Goal: Task Accomplishment & Management: Manage account settings

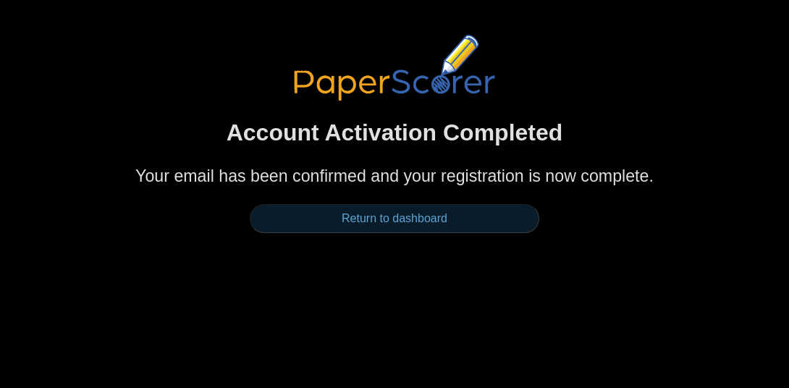
click at [363, 217] on link "Return to dashboard" at bounding box center [395, 218] width 290 height 29
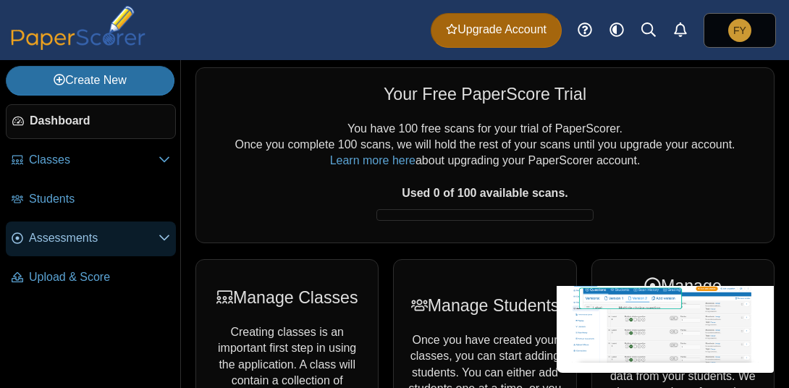
scroll to position [3, 0]
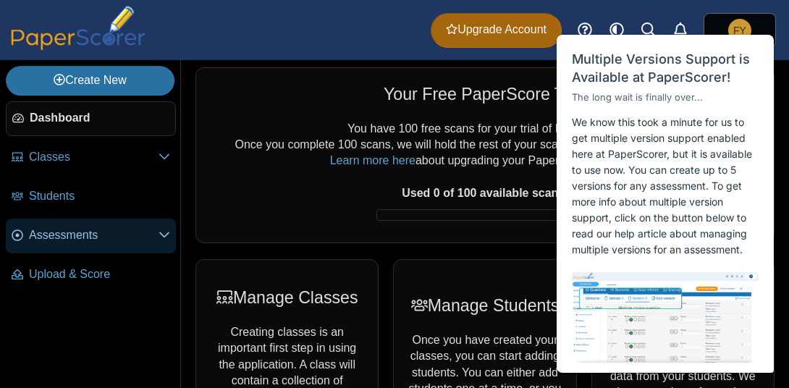
click at [77, 237] on span "Assessments" at bounding box center [94, 235] width 130 height 16
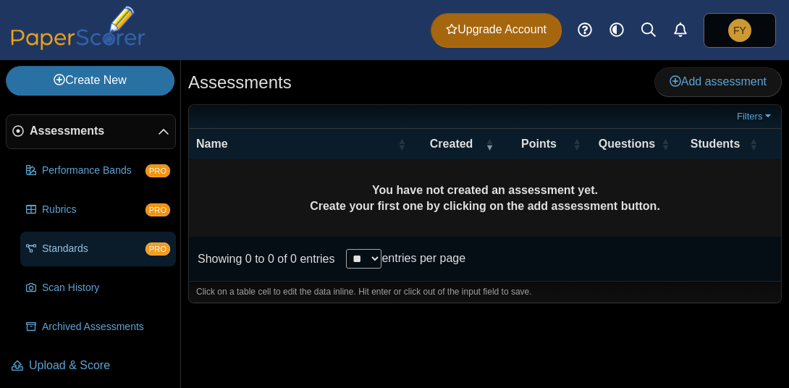
scroll to position [112, 0]
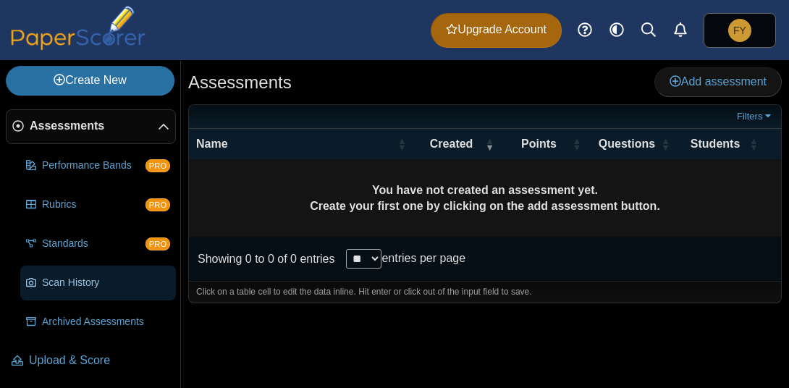
click at [95, 290] on link "Scan History" at bounding box center [98, 283] width 156 height 35
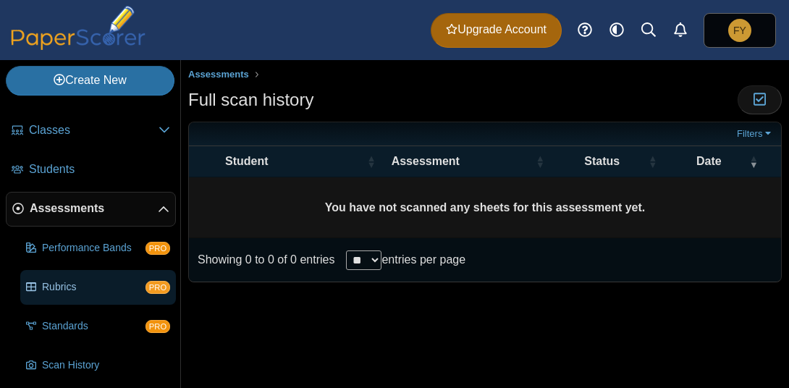
scroll to position [112, 0]
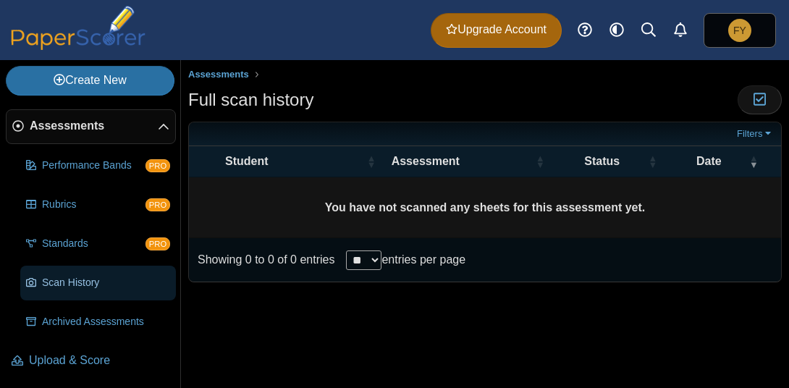
click at [116, 286] on span "Scan History" at bounding box center [106, 283] width 128 height 14
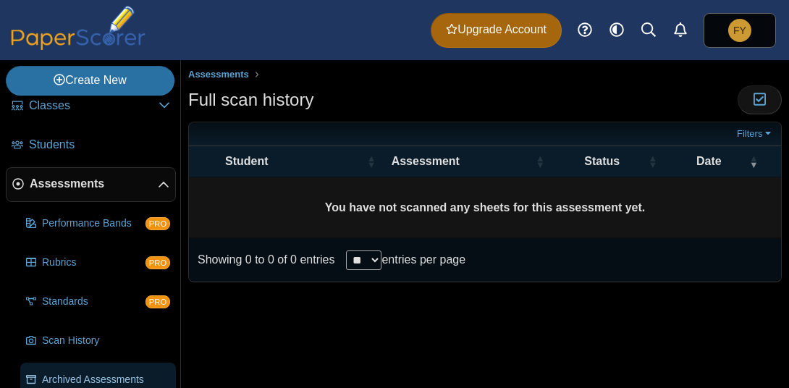
scroll to position [112, 0]
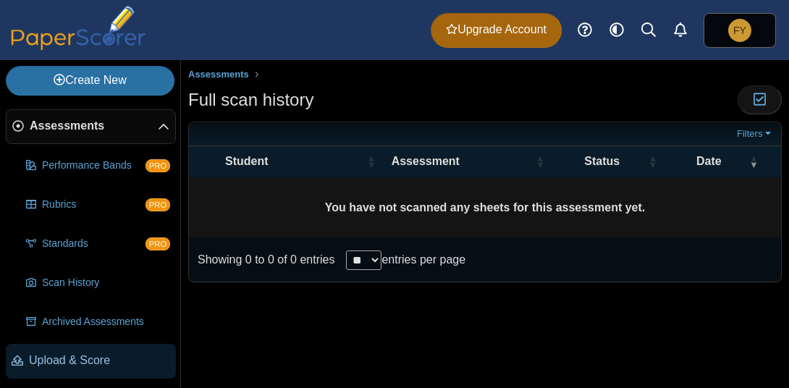
click at [102, 362] on span "Upload & Score" at bounding box center [99, 361] width 141 height 16
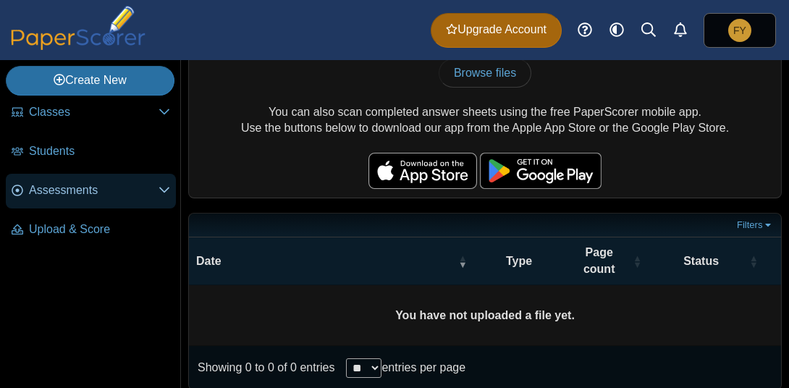
scroll to position [63, 0]
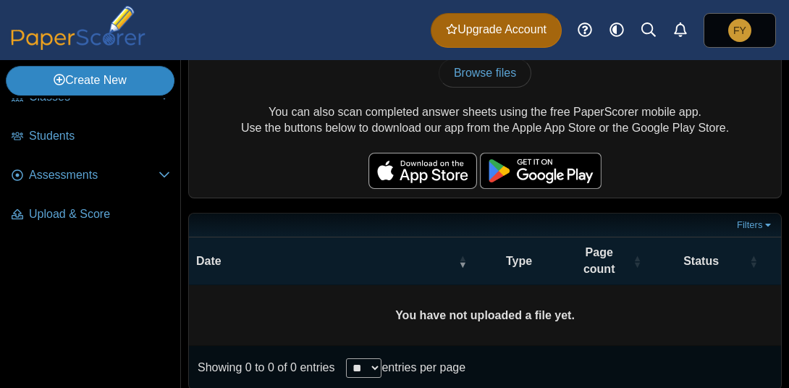
click at [91, 80] on link "Create New" at bounding box center [90, 80] width 169 height 29
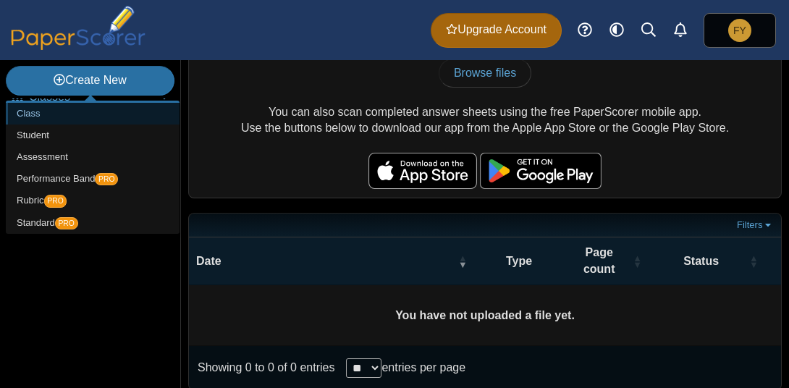
click at [41, 115] on link "Class" at bounding box center [93, 114] width 174 height 22
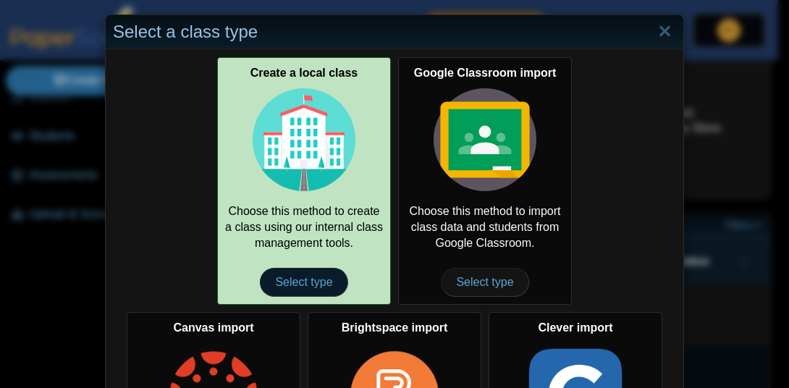
scroll to position [0, 0]
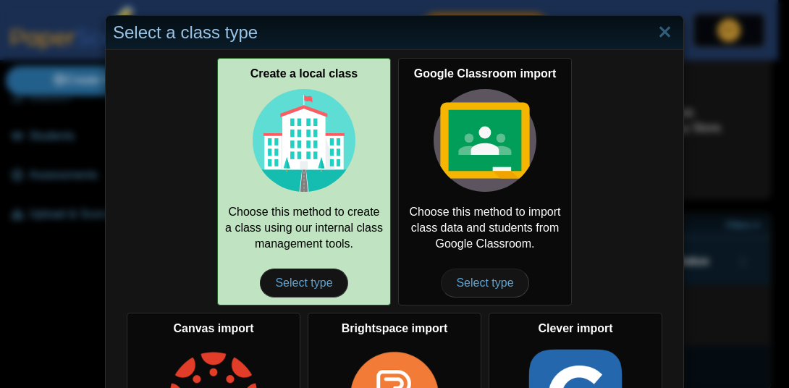
click at [303, 244] on div "Create a local class Choose this method to create a class using our internal cl…" at bounding box center [304, 182] width 174 height 248
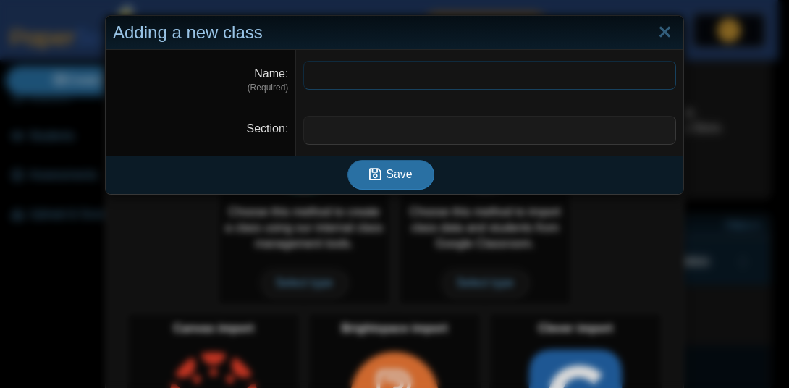
click at [323, 75] on input "Name" at bounding box center [489, 75] width 373 height 29
drag, startPoint x: 373, startPoint y: 73, endPoint x: 308, endPoint y: 97, distance: 68.7
click at [274, 73] on dl "Name (Required) *********" at bounding box center [395, 77] width 578 height 55
click at [357, 131] on input "Section" at bounding box center [489, 130] width 373 height 29
drag, startPoint x: 371, startPoint y: 72, endPoint x: 257, endPoint y: 67, distance: 113.8
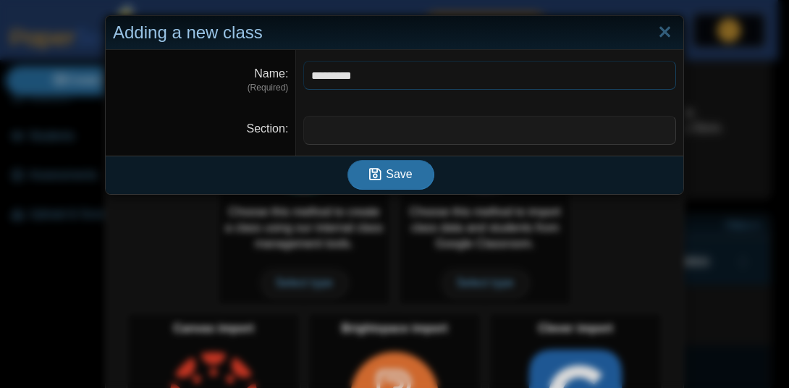
click at [257, 67] on dl "Name (Required) *********" at bounding box center [395, 77] width 578 height 55
type input "**********"
click at [323, 135] on input "Section" at bounding box center [489, 130] width 373 height 29
type input "******"
click at [376, 171] on icon "submit" at bounding box center [375, 174] width 12 height 14
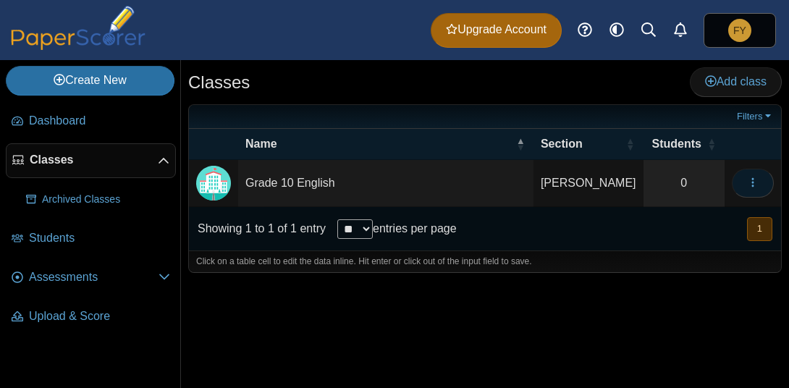
click at [755, 182] on icon "button" at bounding box center [753, 183] width 12 height 12
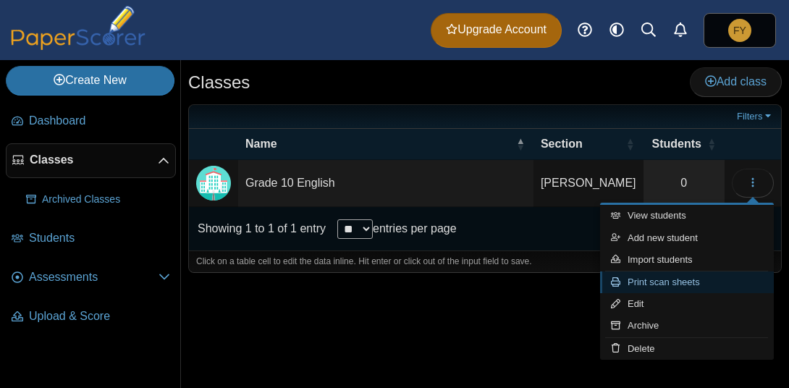
click at [679, 284] on link "Print scan sheets" at bounding box center [687, 282] width 174 height 22
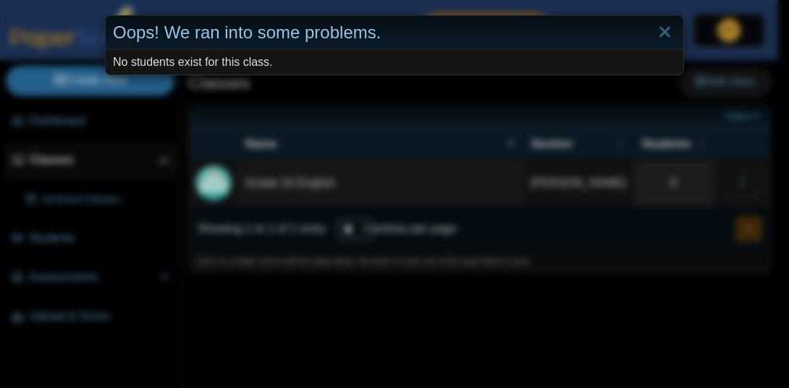
click at [562, 286] on div "Oops! We ran into some problems. No students exist for this class." at bounding box center [394, 194] width 789 height 388
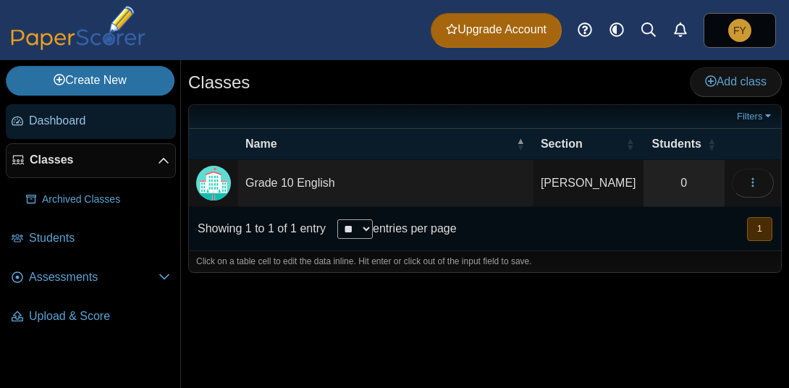
click at [70, 132] on link "Dashboard" at bounding box center [91, 121] width 170 height 35
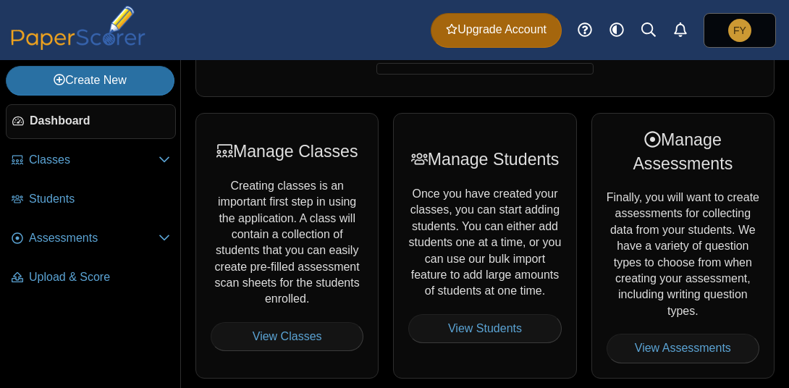
scroll to position [128, 0]
